Goal: Task Accomplishment & Management: Manage account settings

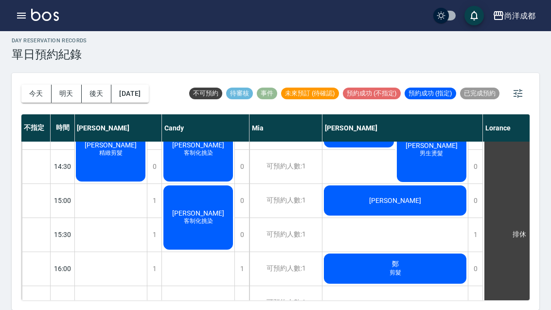
scroll to position [298, 0]
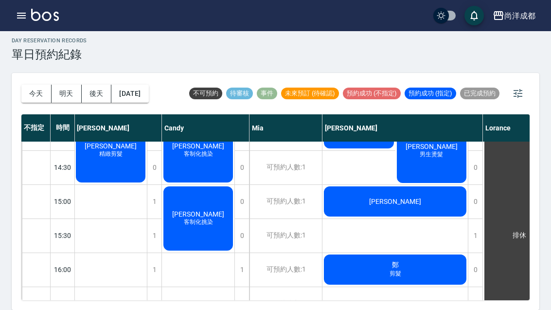
click at [155, 185] on div "1" at bounding box center [154, 202] width 15 height 34
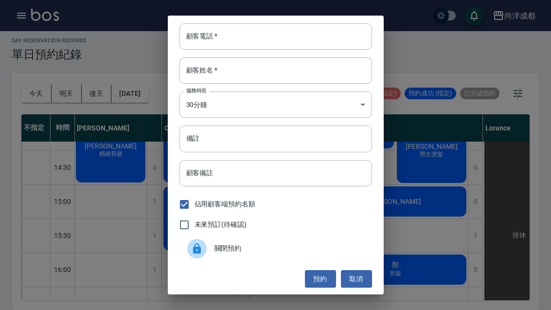
click at [294, 69] on input "顧客姓名   *" at bounding box center [276, 70] width 193 height 26
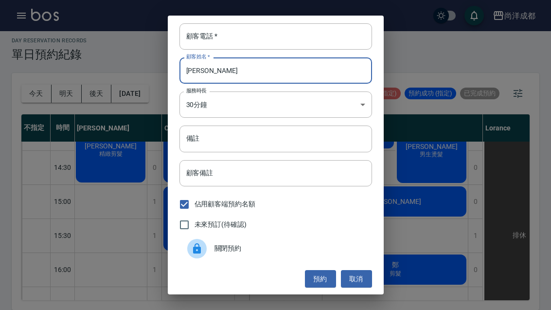
type input "[PERSON_NAME]"
click at [307, 35] on input "顧客電話   *" at bounding box center [276, 36] width 193 height 26
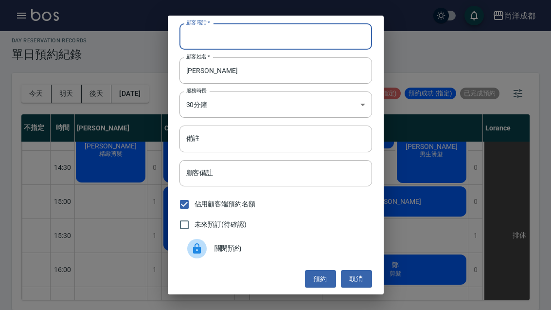
click at [320, 277] on button "預約" at bounding box center [320, 279] width 31 height 18
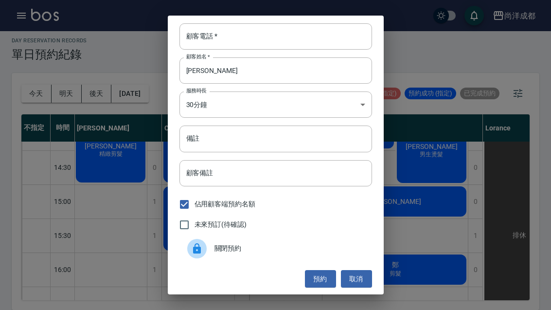
click at [331, 36] on input "顧客電話   *" at bounding box center [276, 36] width 193 height 26
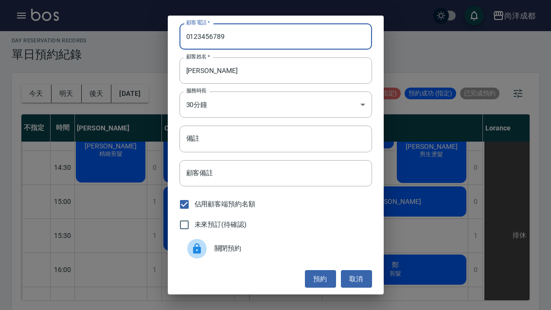
type input "0123456789"
click at [305, 142] on input "備註" at bounding box center [276, 139] width 193 height 26
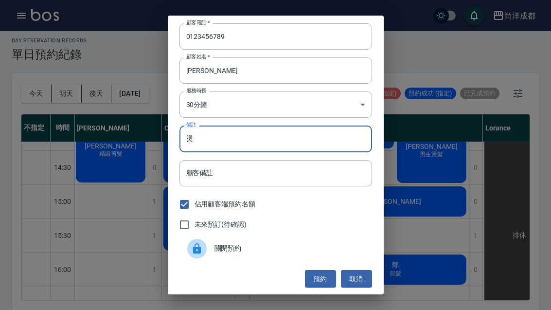
type input "燙"
click at [322, 279] on button "預約" at bounding box center [320, 279] width 31 height 18
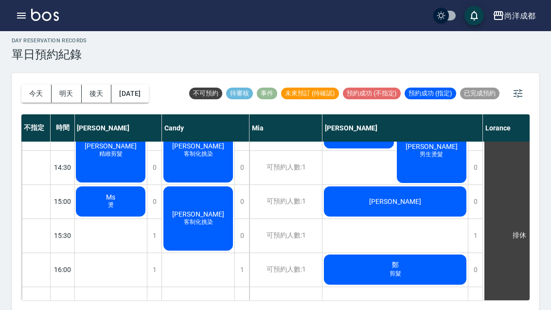
click at [125, 185] on div "Ms [PERSON_NAME]" at bounding box center [110, 201] width 72 height 33
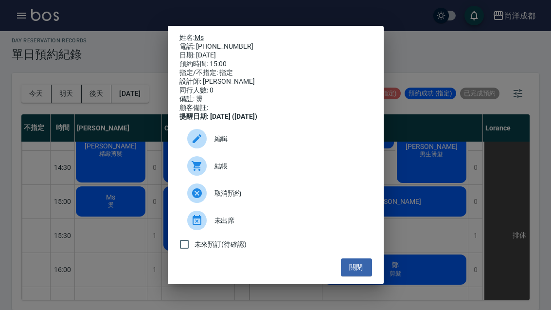
click at [204, 146] on div at bounding box center [196, 138] width 19 height 19
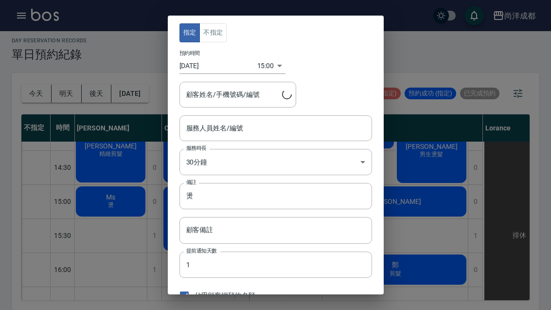
type input "Lance-02"
click at [194, 94] on input "Ms/0123456789" at bounding box center [230, 94] width 93 height 17
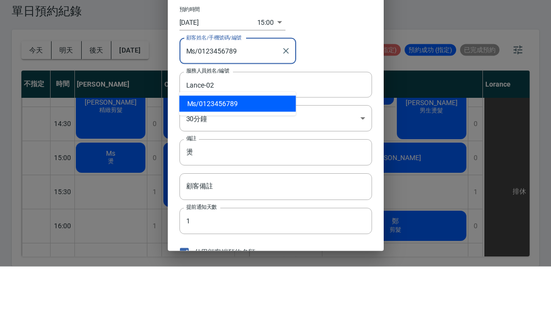
click at [193, 86] on input "Ms/0123456789" at bounding box center [230, 94] width 93 height 17
click at [197, 86] on input "Ms/0123456789" at bounding box center [230, 94] width 93 height 17
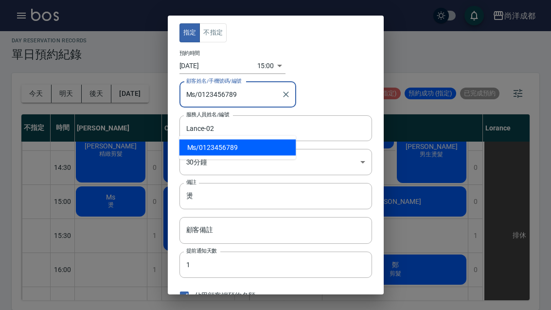
click at [248, 95] on input "Ms/0123456789" at bounding box center [230, 94] width 93 height 17
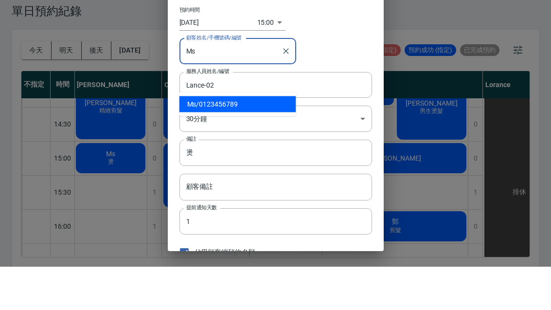
type input "M"
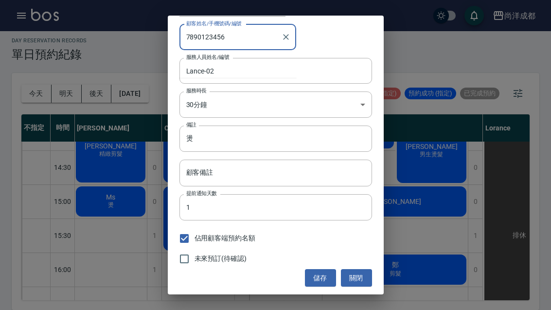
scroll to position [57, 0]
type input "7890123456"
click at [316, 277] on button "儲存" at bounding box center [320, 278] width 31 height 18
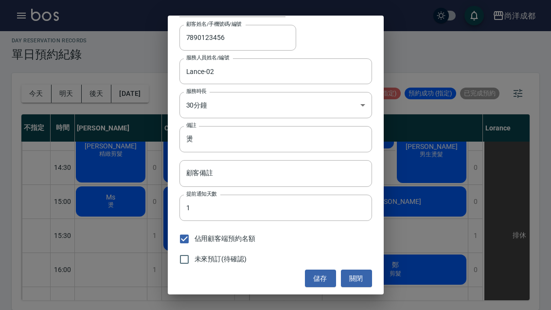
click at [319, 275] on button "儲存" at bounding box center [320, 278] width 31 height 18
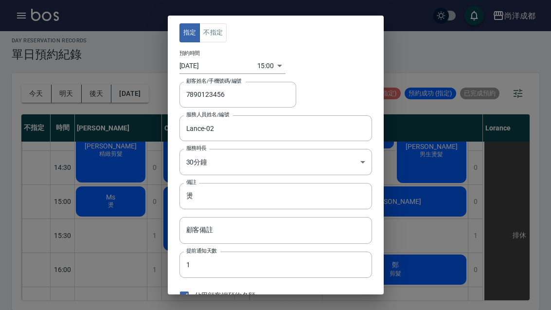
scroll to position [0, 0]
click at [266, 97] on input "7890123456" at bounding box center [230, 94] width 93 height 17
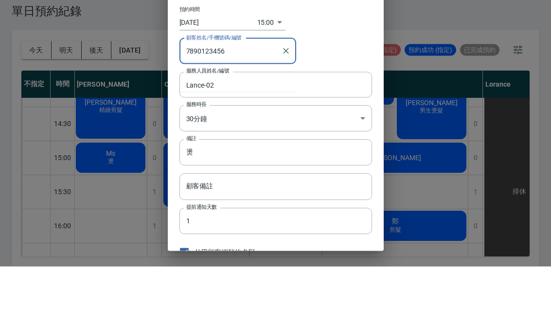
click at [288, 90] on icon "Clear" at bounding box center [286, 95] width 10 height 10
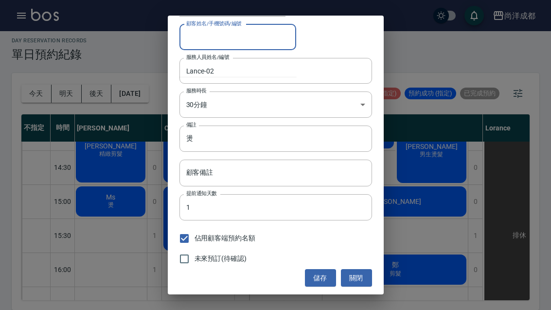
scroll to position [57, 0]
click at [360, 276] on button "關閉" at bounding box center [356, 278] width 31 height 18
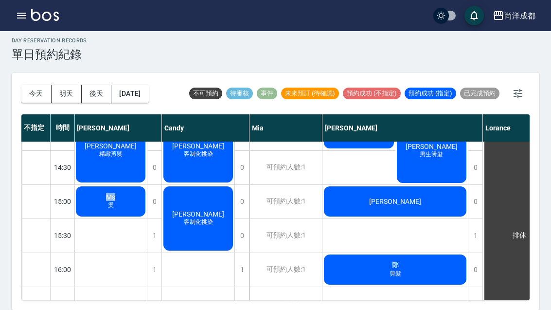
click at [123, 228] on div "🎂 [PERSON_NAME] 水霧質感染髮 [PERSON_NAME] 精緻剪髮 Ms 燙 [PERSON_NAME] VIP/學生、深層頭皮護理" at bounding box center [110, 201] width 73 height 715
click at [117, 193] on span "Ms" at bounding box center [110, 197] width 13 height 8
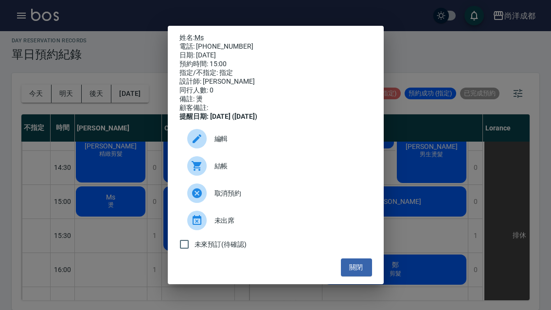
click at [287, 143] on div "編輯" at bounding box center [276, 138] width 193 height 27
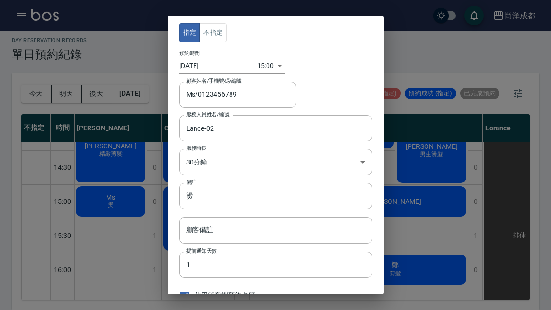
scroll to position [0, 0]
click at [440, 105] on div "指定 不指定 預約時間 [DATE] 15:00 1759906800000 顧客姓名/手機號碼/編號 Ms/0123456789 顧客姓名/手機號碼/編號 …" at bounding box center [275, 155] width 551 height 310
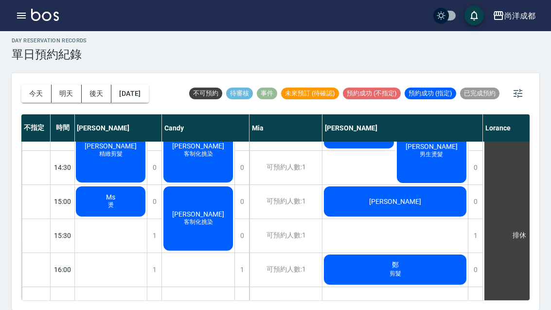
click at [105, 193] on span "Ms" at bounding box center [110, 197] width 13 height 8
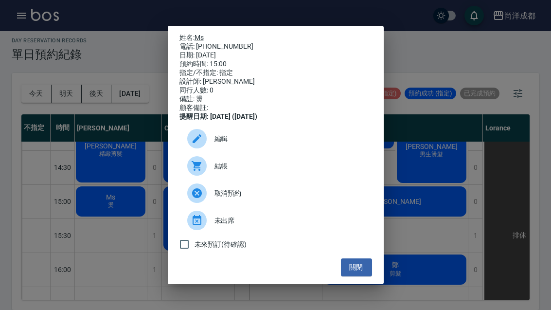
click at [295, 144] on span "編輯" at bounding box center [290, 139] width 150 height 10
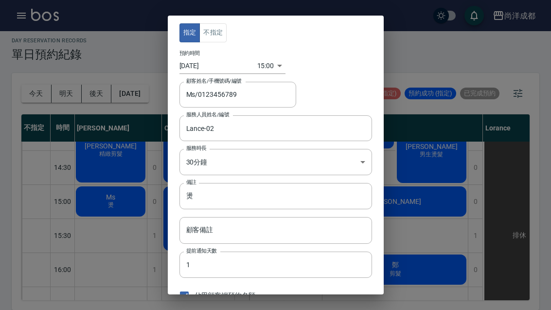
click at [260, 92] on input "Ms/0123456789" at bounding box center [230, 94] width 93 height 17
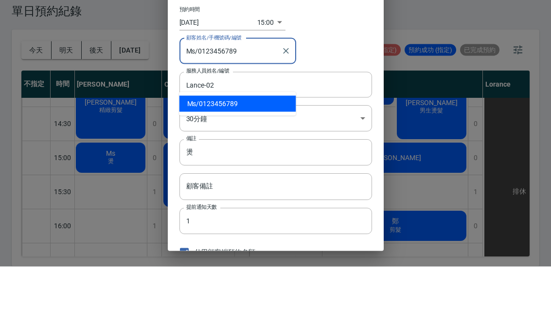
click at [286, 88] on button "Clear" at bounding box center [286, 95] width 14 height 14
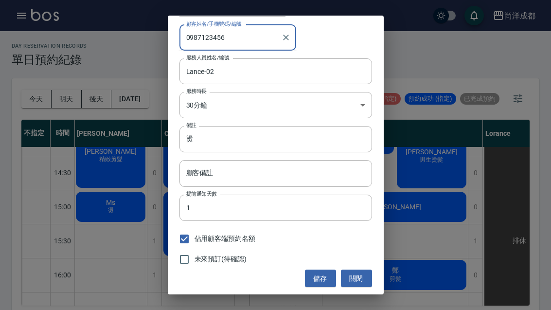
type input "0987123456"
click at [488, 75] on div "指定 不指定 預約時間 [DATE] 15:00 1759906800000 顧客姓名/手機號碼/編號 0987123456 顧客姓名/手機號碼/編號 服務人…" at bounding box center [275, 155] width 551 height 310
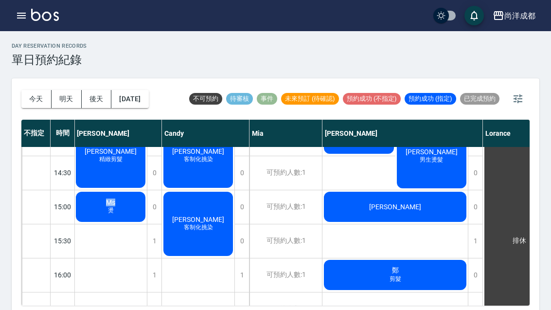
click at [348, 117] on div "[DATE] [DATE] [DATE] [DATE] 不可預約 待審核 事件 未來預訂 (待確認) 預約成功 (不指定) 預約成功 (指定) 已完成預約" at bounding box center [275, 98] width 508 height 41
click at [107, 203] on span "Ms" at bounding box center [110, 202] width 13 height 8
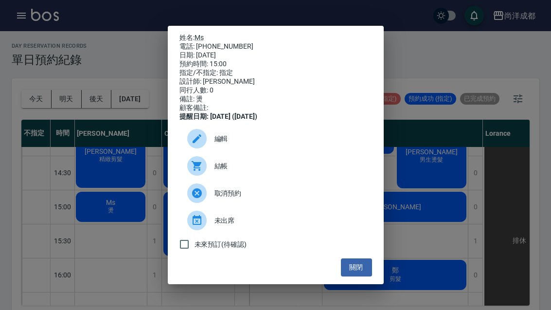
click at [275, 144] on span "編輯" at bounding box center [290, 139] width 150 height 10
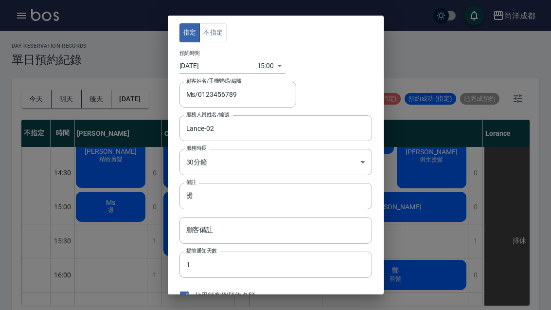
click at [468, 76] on div "指定 不指定 預約時間 [DATE] 15:00 1759906800000 顧客姓名/手機號碼/編號 Ms/0123456789 顧客姓名/手機號碼/編號 …" at bounding box center [275, 155] width 551 height 310
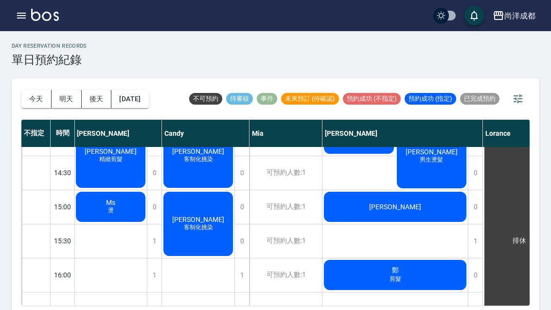
click at [119, 203] on div "Ms [PERSON_NAME]" at bounding box center [110, 206] width 72 height 33
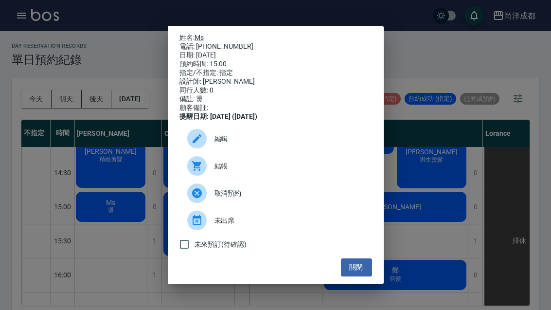
click at [286, 198] on span "取消預約" at bounding box center [290, 193] width 150 height 10
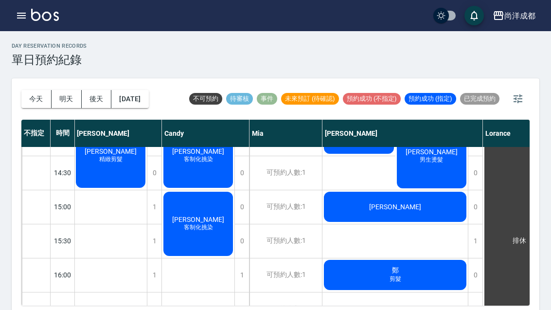
click at [157, 205] on div "1" at bounding box center [154, 207] width 15 height 34
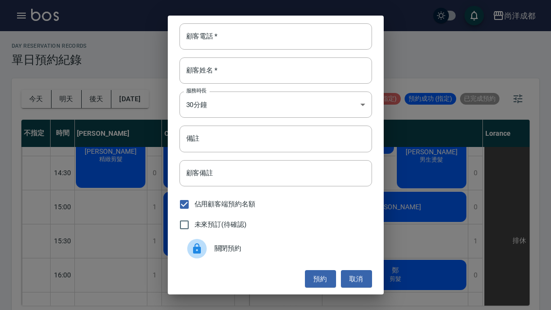
click at [318, 36] on input "顧客電話   *" at bounding box center [276, 36] width 193 height 26
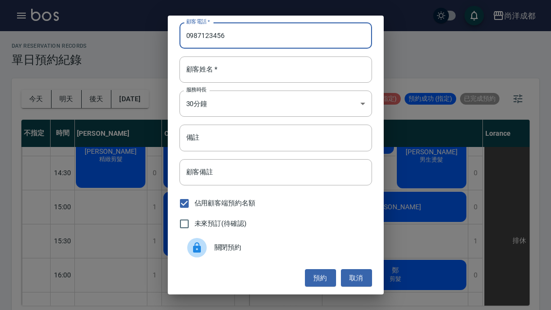
scroll to position [1, 0]
type input "0987123456"
click at [329, 72] on input "顧客姓名   *" at bounding box center [276, 69] width 193 height 26
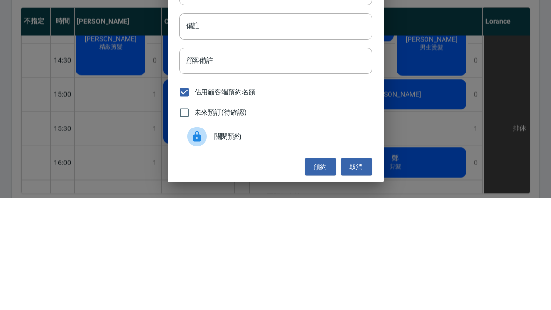
scroll to position [0, 0]
type input "Mr"
click at [341, 126] on input "備註" at bounding box center [276, 139] width 193 height 26
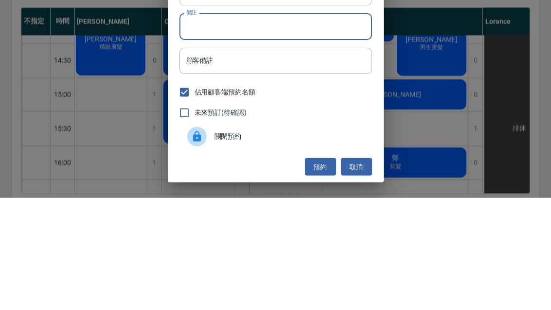
type input "ㄋ"
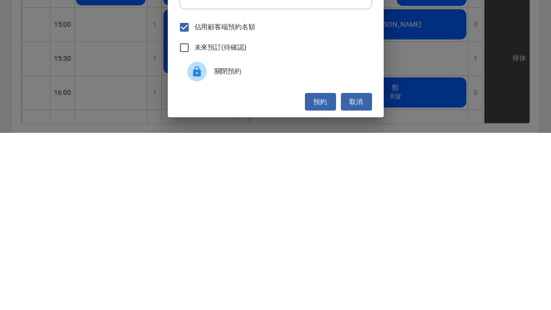
type input "燙"
click at [314, 270] on button "預約" at bounding box center [320, 279] width 31 height 18
